Goal: Information Seeking & Learning: Learn about a topic

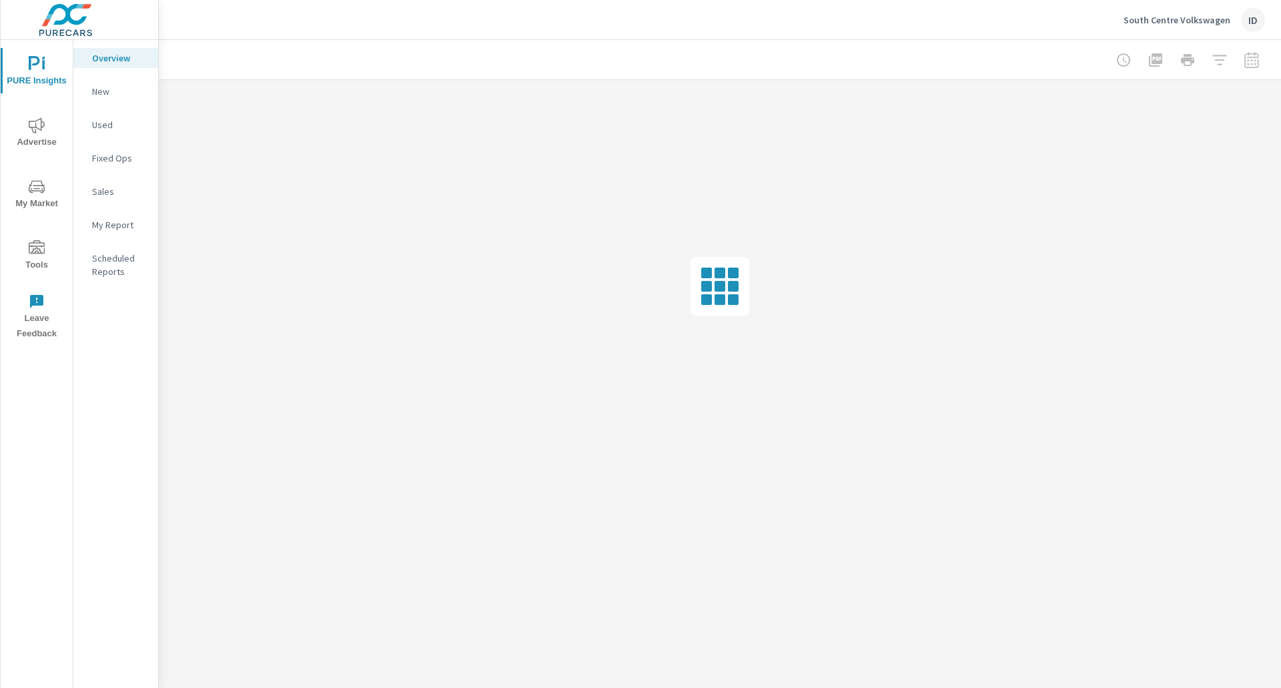
click at [40, 122] on icon "nav menu" at bounding box center [37, 125] width 16 height 16
click at [21, 256] on span "Tools" at bounding box center [37, 256] width 64 height 33
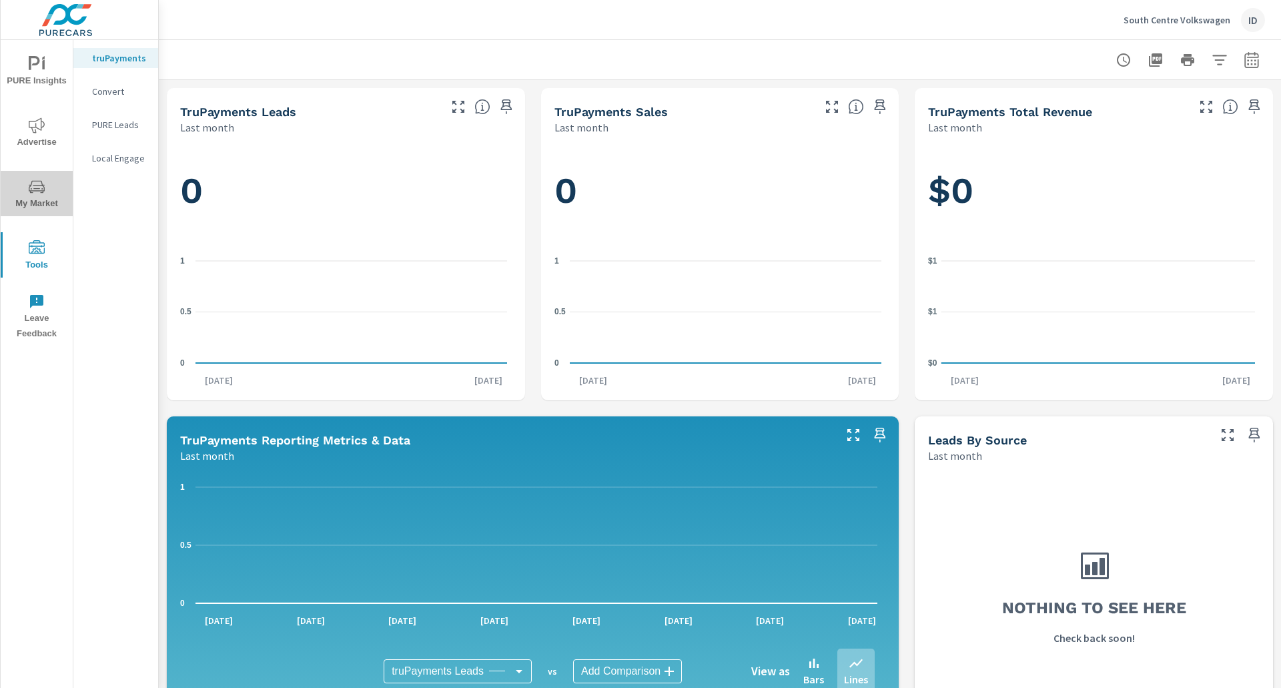
click at [35, 199] on span "My Market" at bounding box center [37, 195] width 64 height 33
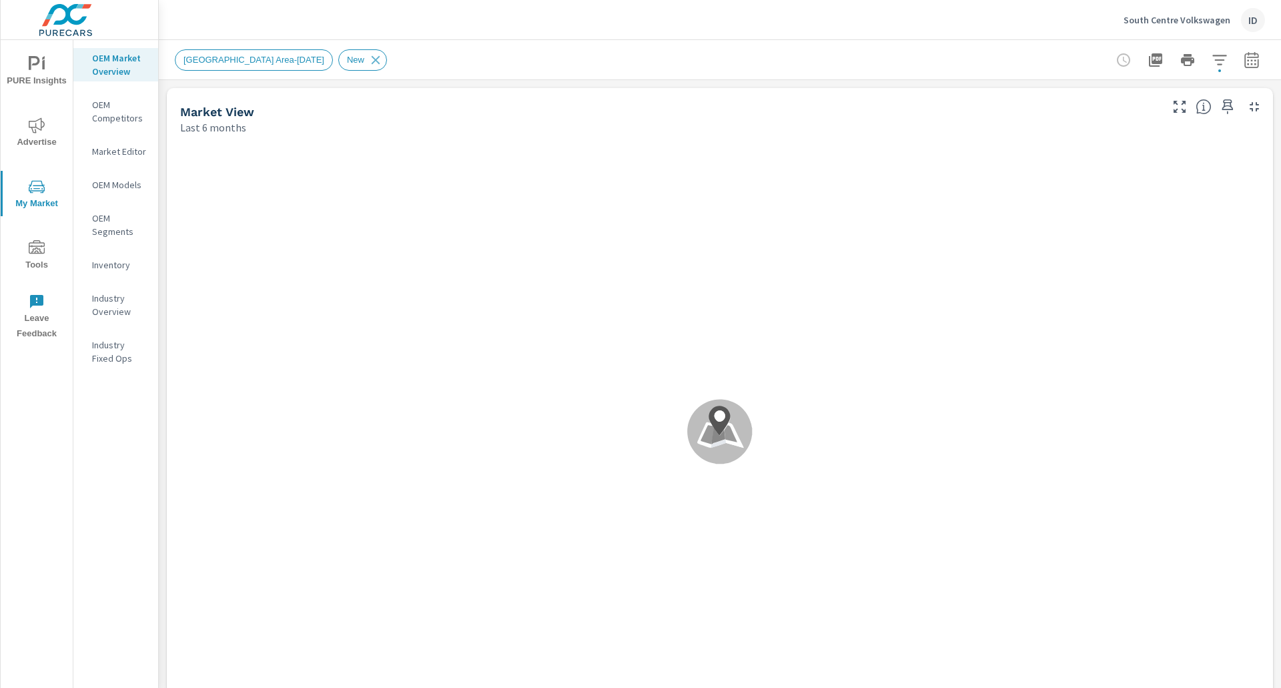
click at [121, 261] on p "Inventory" at bounding box center [119, 264] width 55 height 13
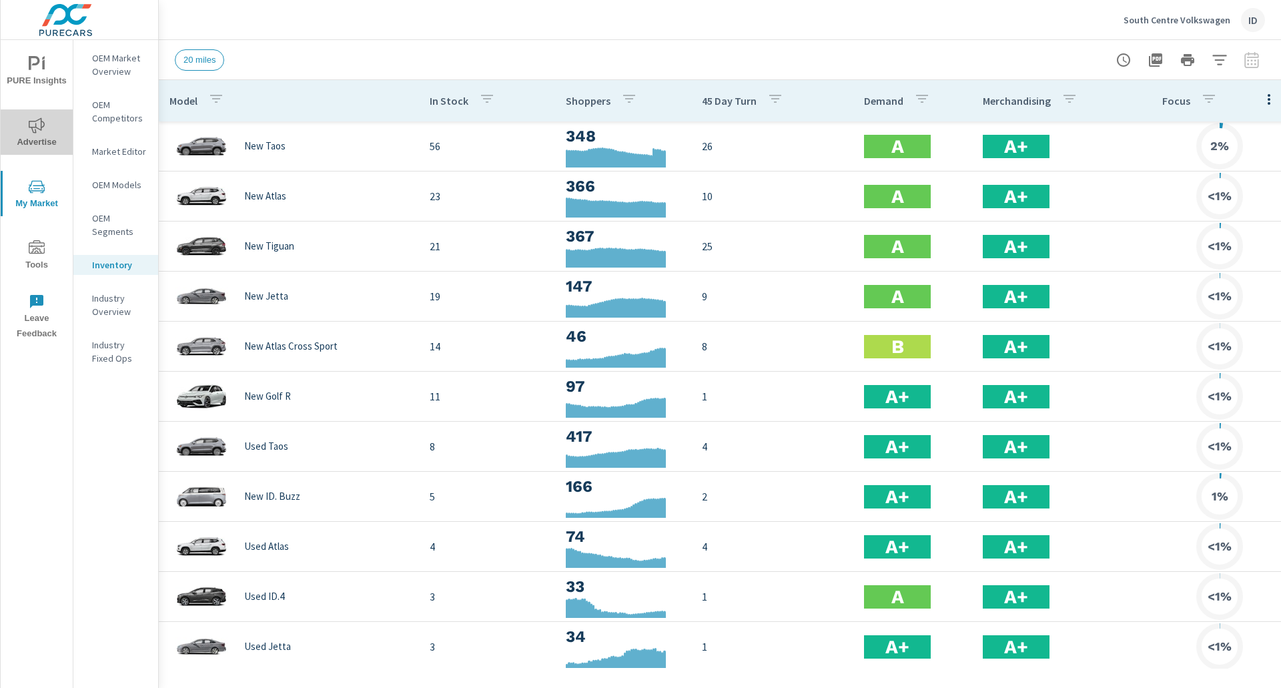
click at [44, 132] on icon "nav menu" at bounding box center [37, 125] width 16 height 16
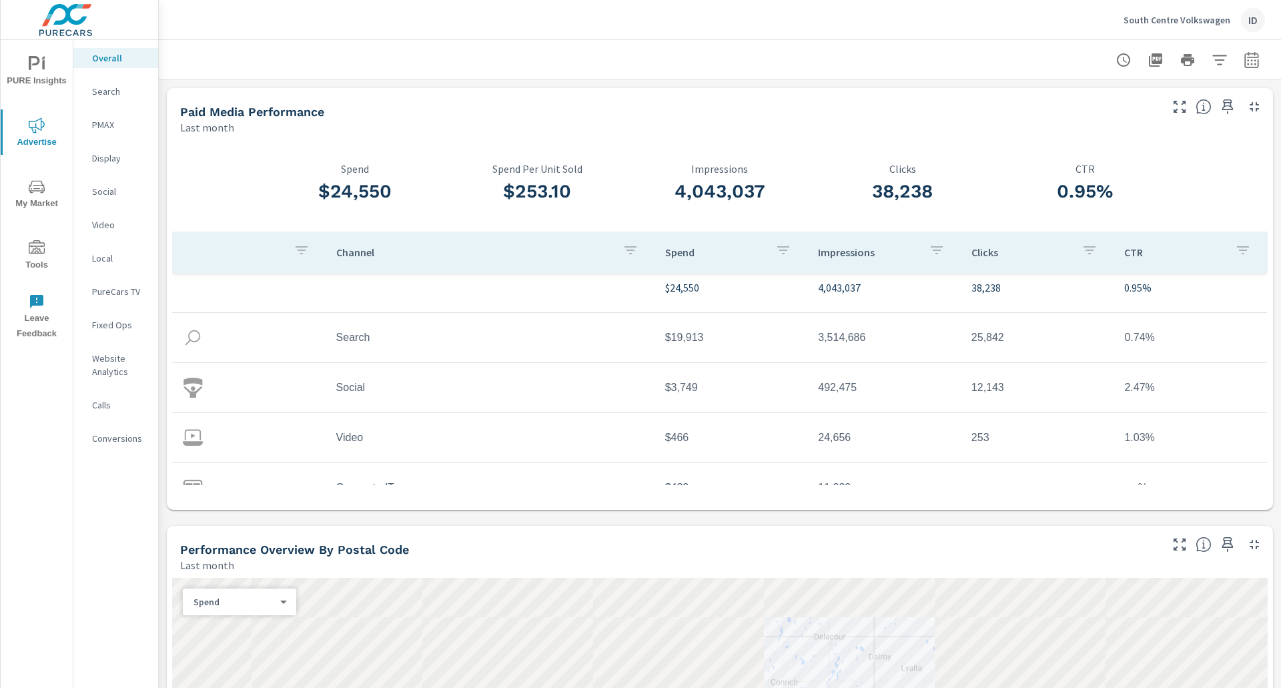
scroll to position [39, 0]
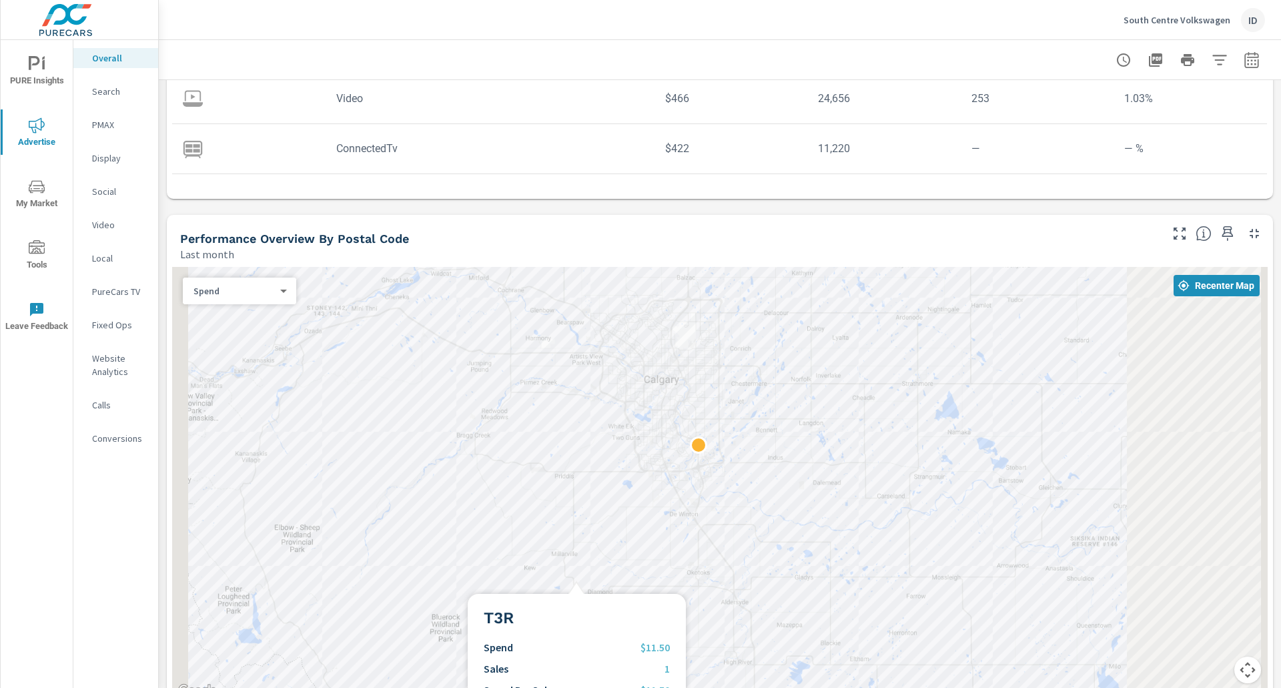
scroll to position [334, 0]
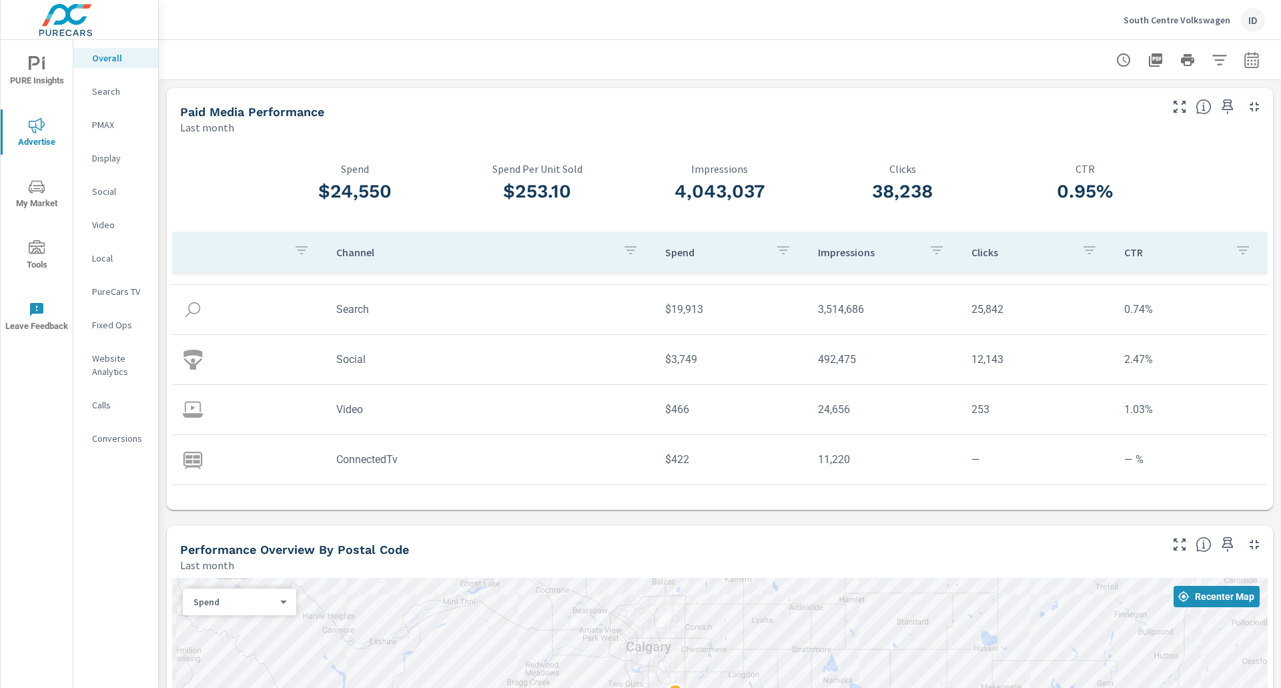
click at [33, 244] on icon "nav menu" at bounding box center [37, 248] width 16 height 16
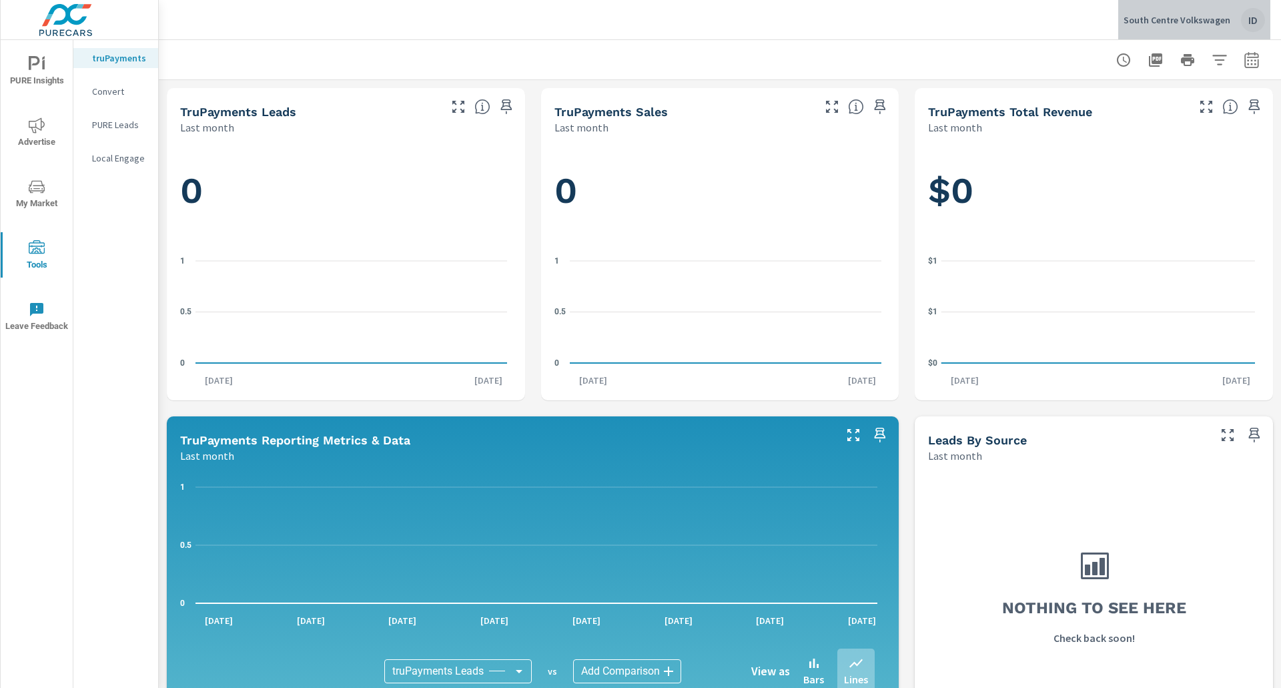
click at [1251, 22] on div "ID" at bounding box center [1253, 20] width 24 height 24
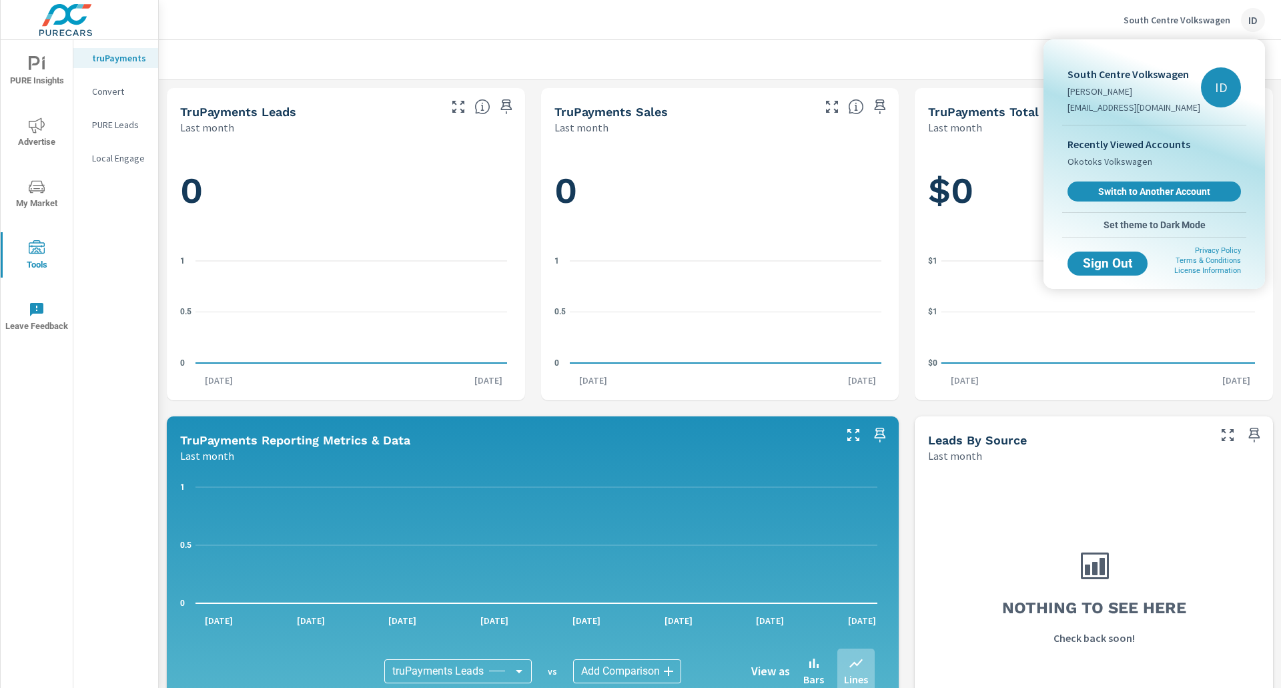
click at [999, 57] on div at bounding box center [640, 344] width 1281 height 688
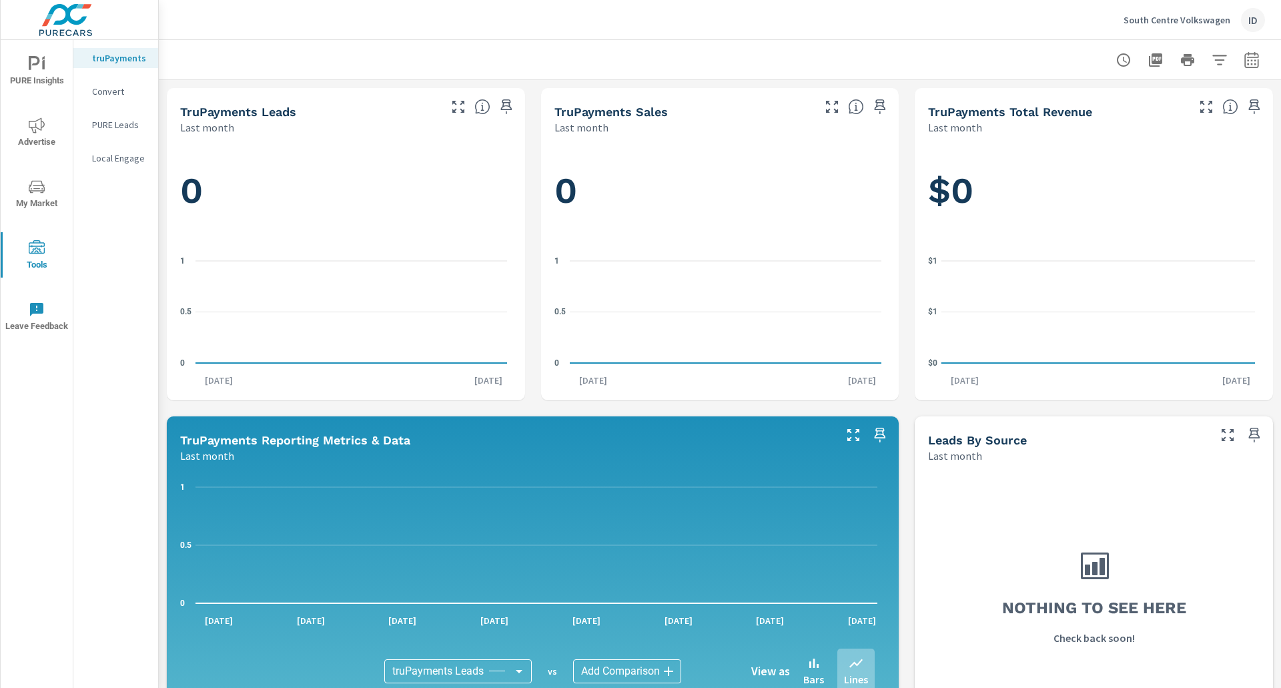
click at [29, 135] on span "Advertise" at bounding box center [37, 133] width 64 height 33
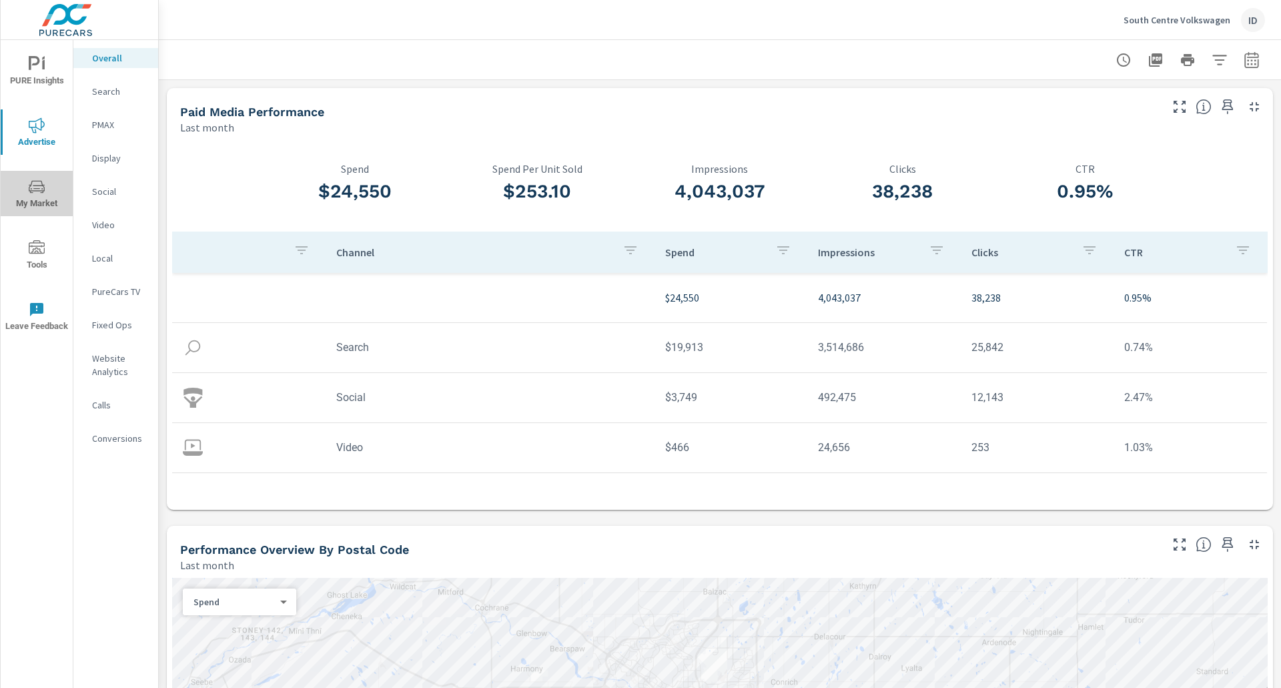
click at [17, 191] on span "My Market" at bounding box center [37, 195] width 64 height 33
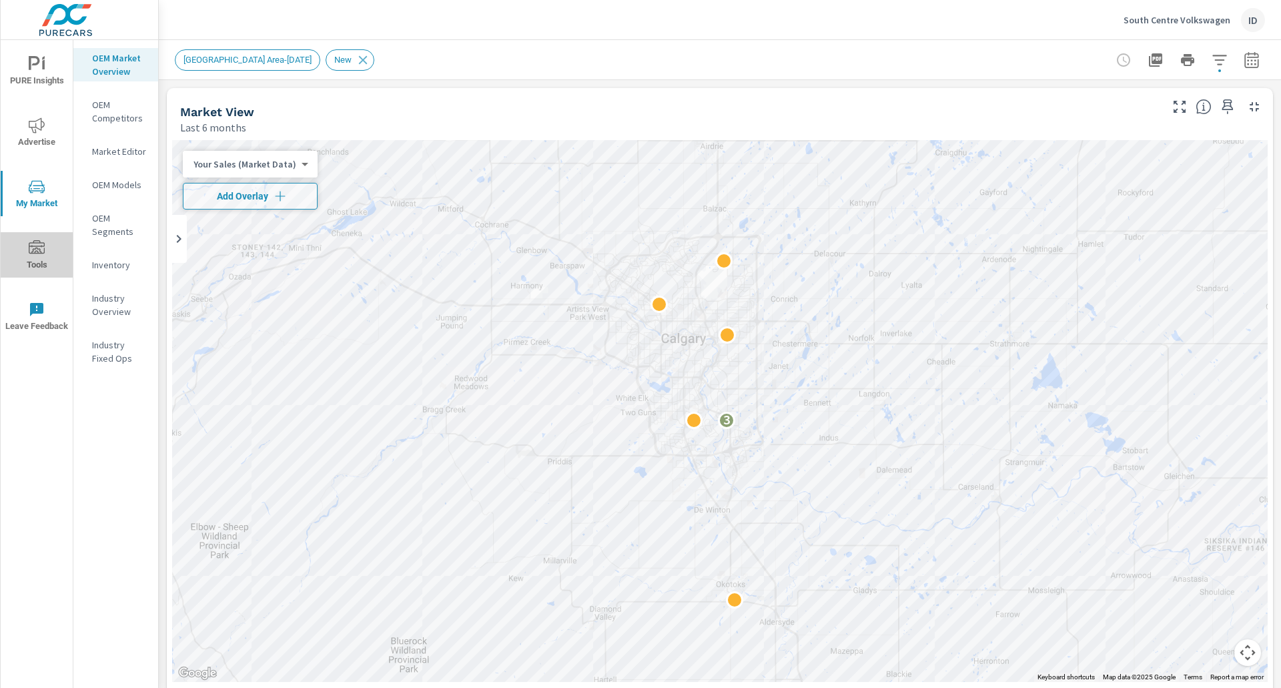
click at [28, 250] on span "Tools" at bounding box center [37, 256] width 64 height 33
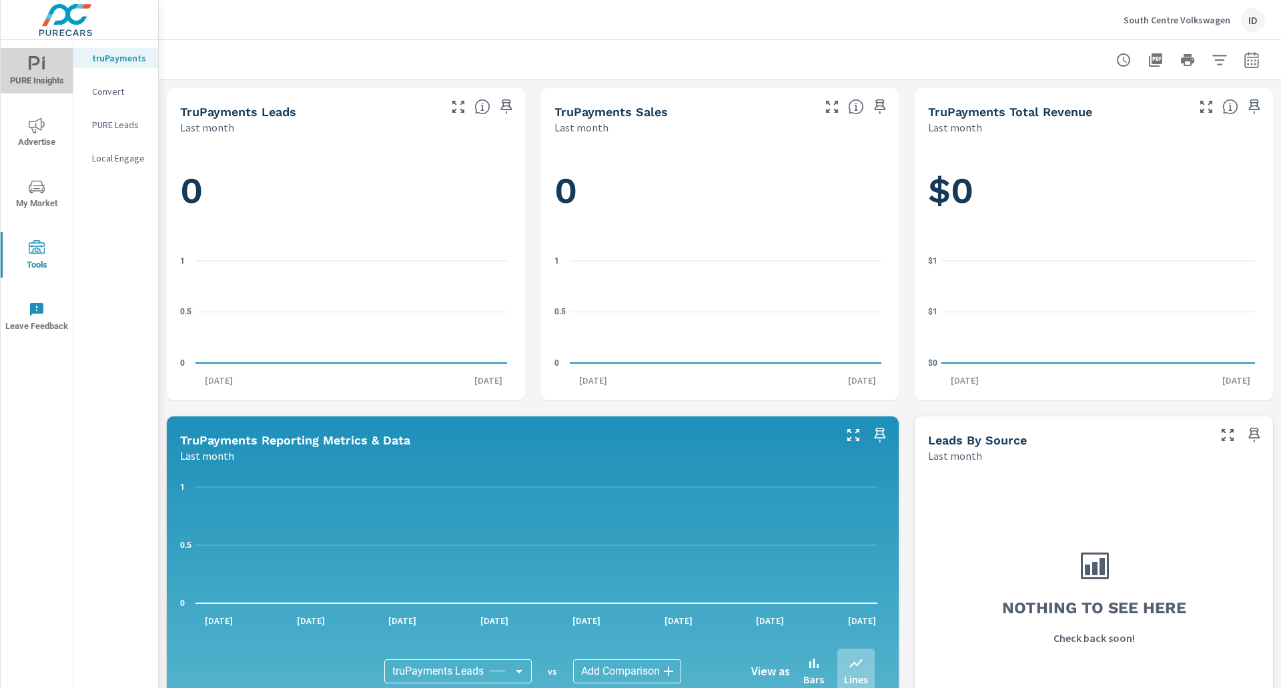
click at [47, 79] on span "PURE Insights" at bounding box center [37, 72] width 64 height 33
